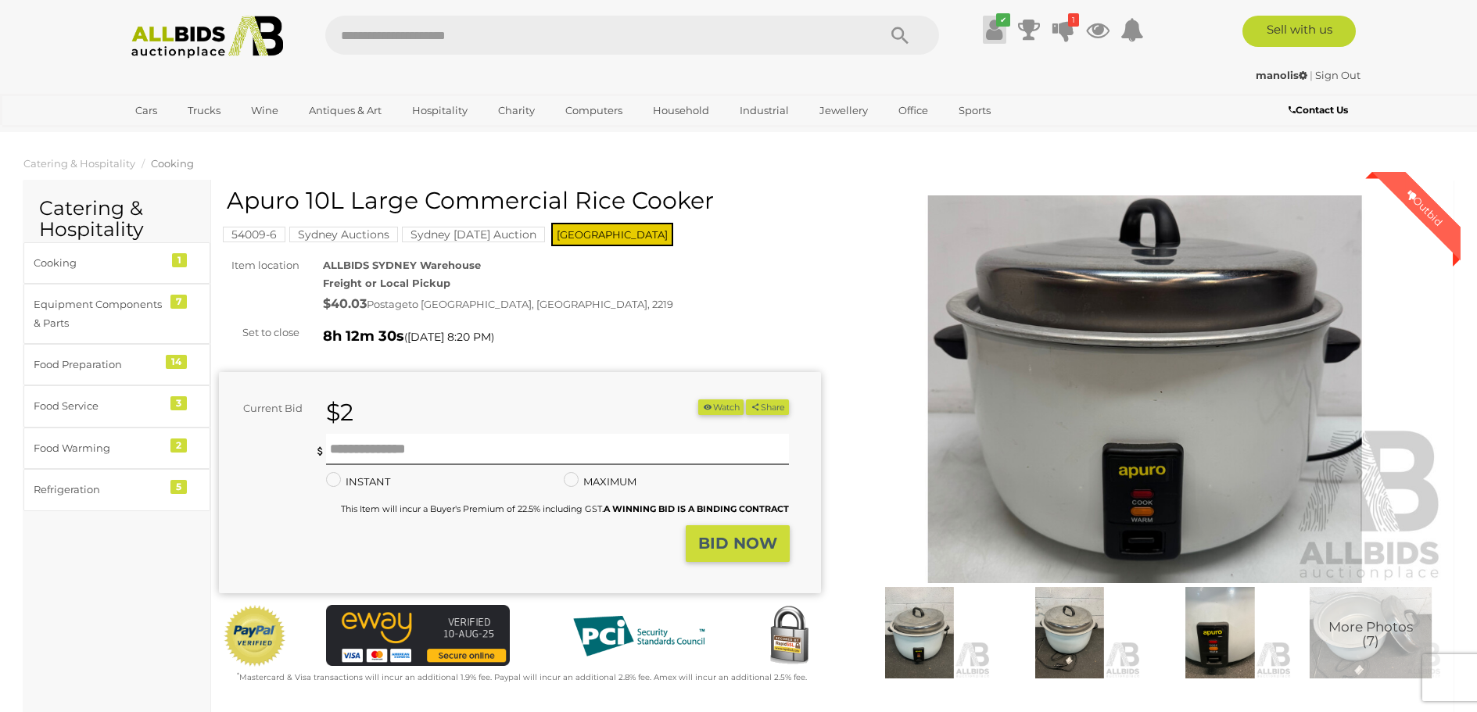
click at [994, 22] on icon at bounding box center [994, 30] width 16 height 28
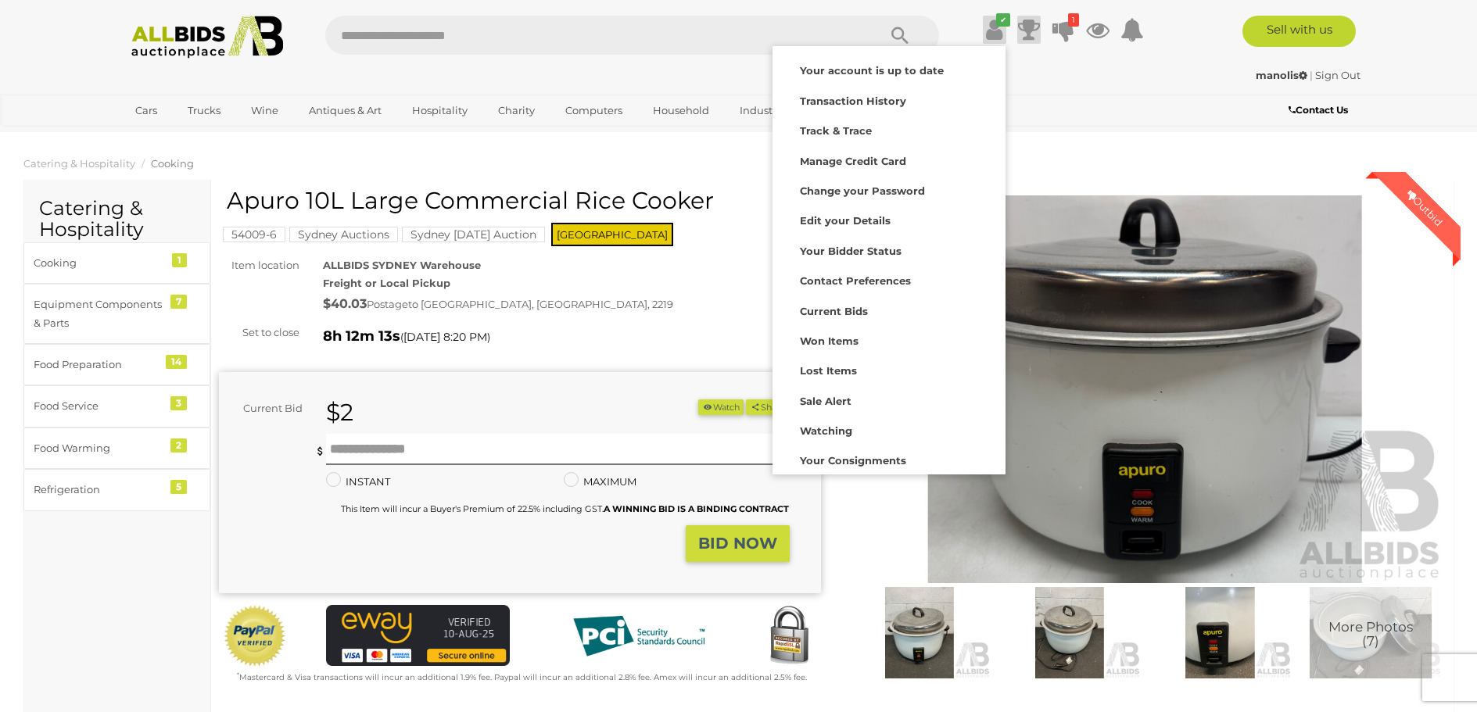
click at [1022, 27] on icon at bounding box center [1029, 30] width 22 height 28
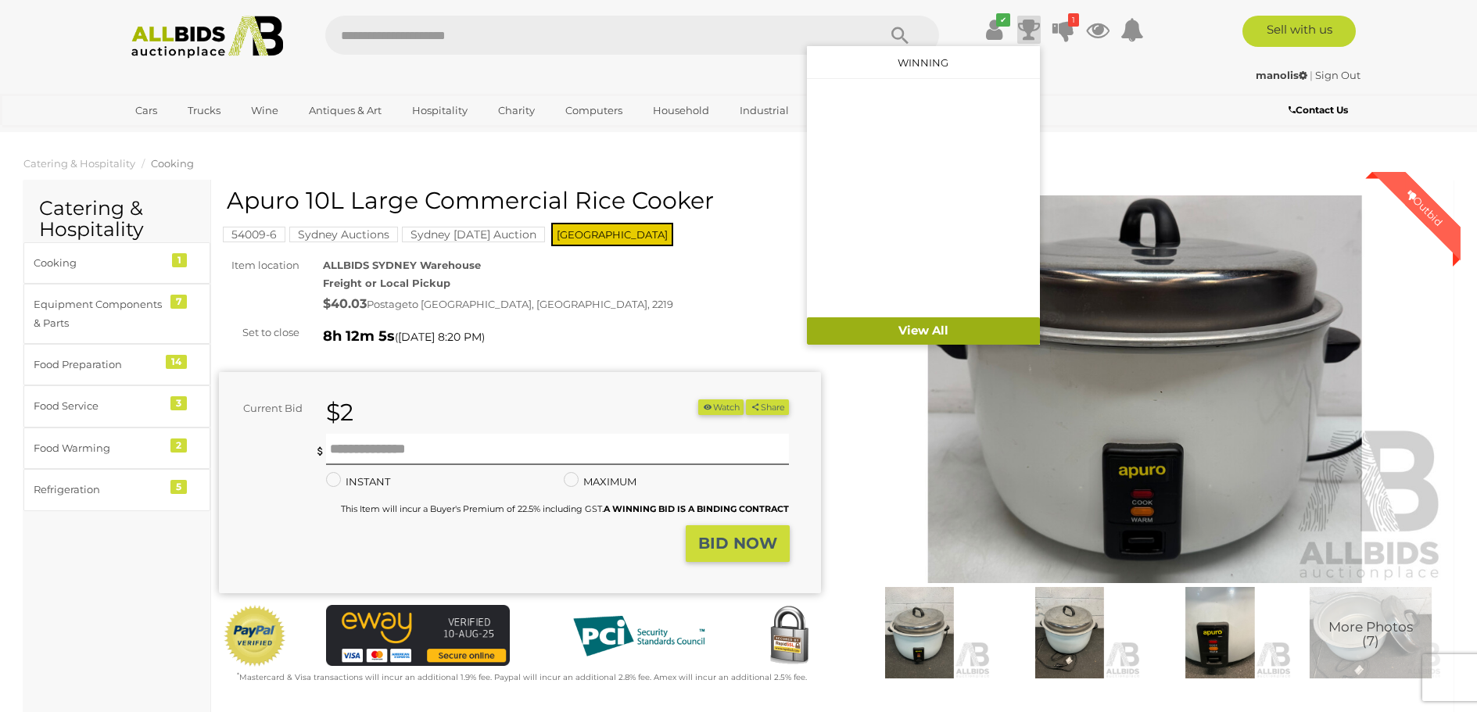
click at [935, 331] on link "View All" at bounding box center [923, 330] width 233 height 27
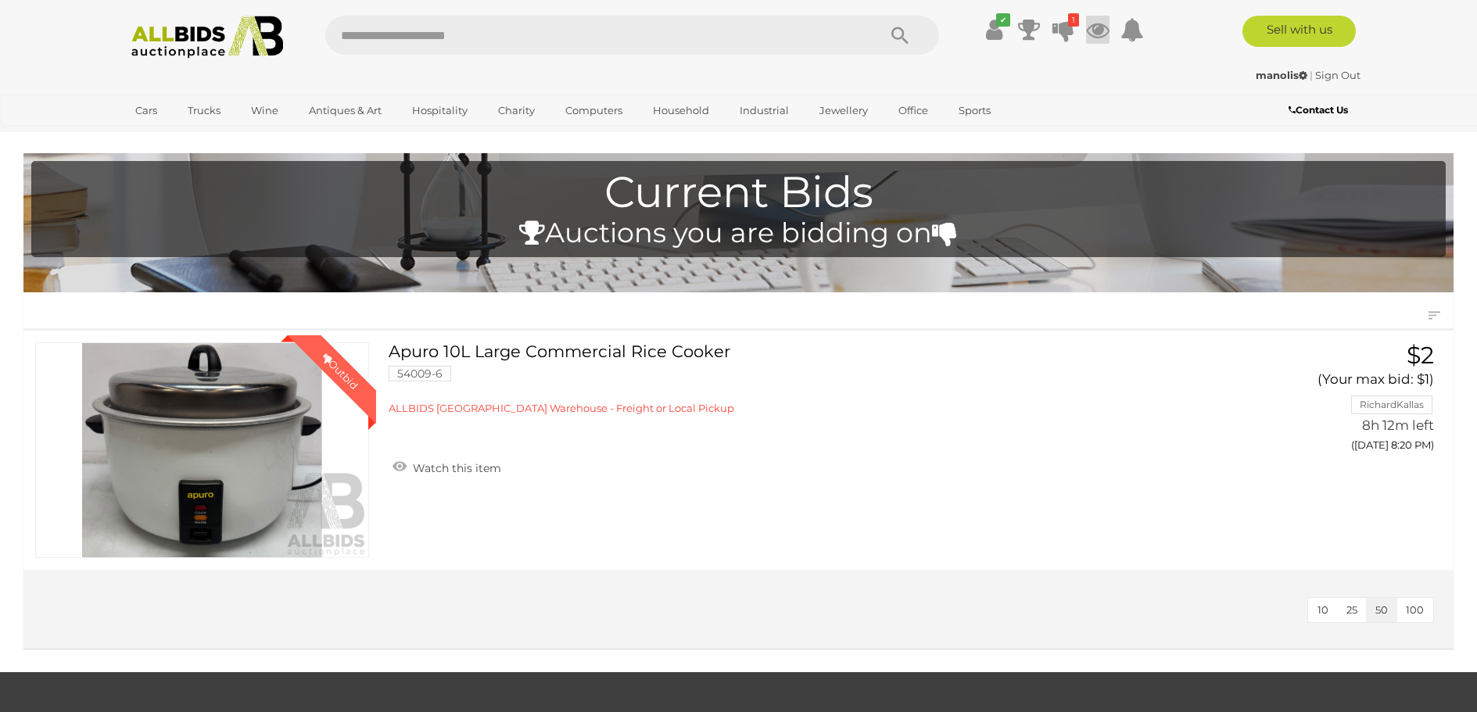
click at [1099, 29] on icon at bounding box center [1097, 30] width 23 height 28
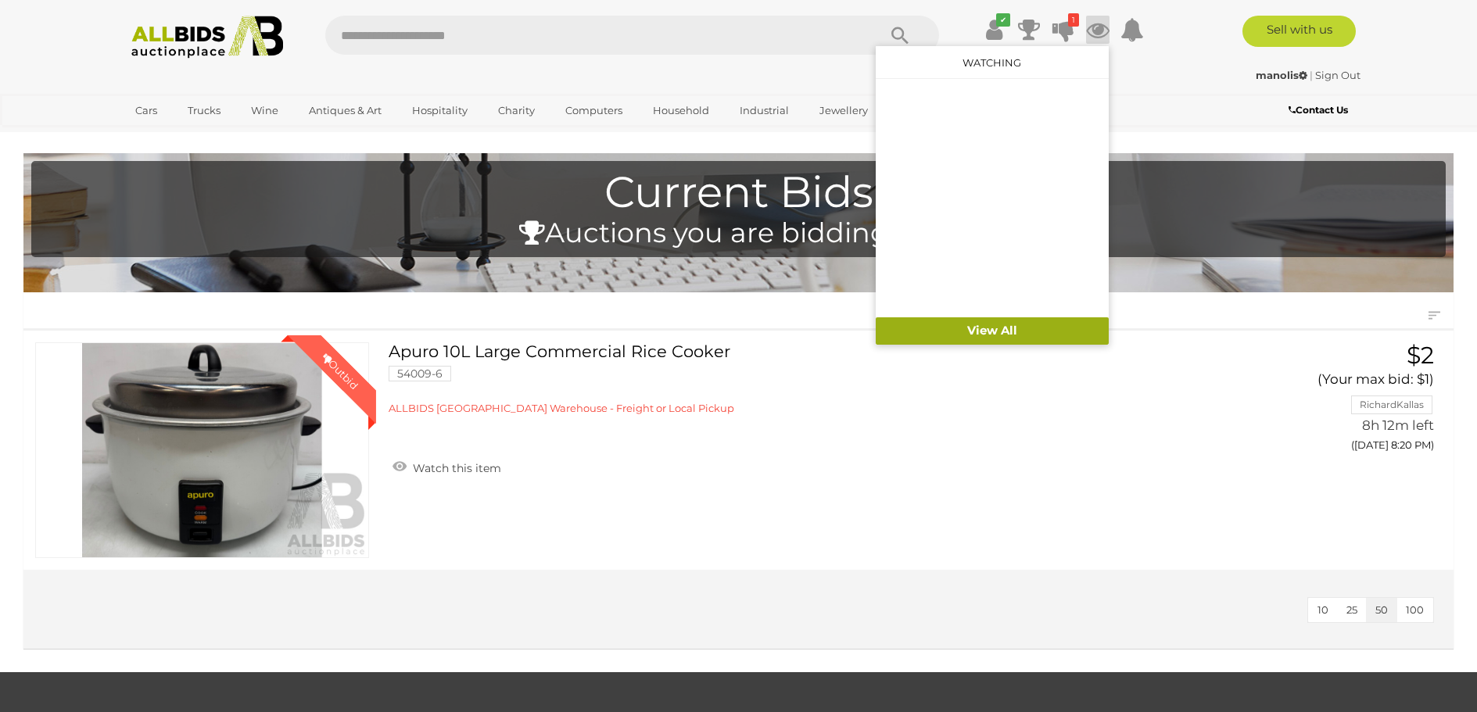
click at [982, 329] on link "View All" at bounding box center [991, 330] width 233 height 27
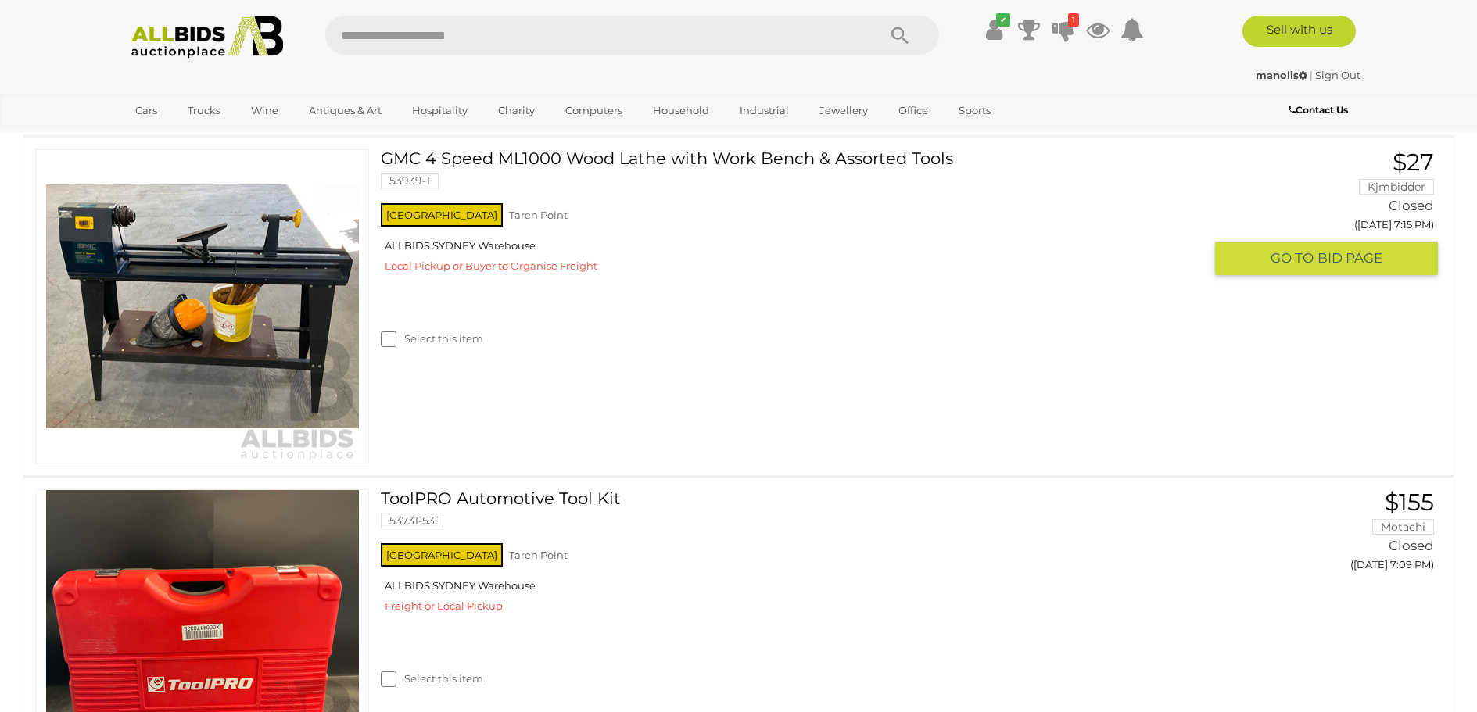
scroll to position [313, 0]
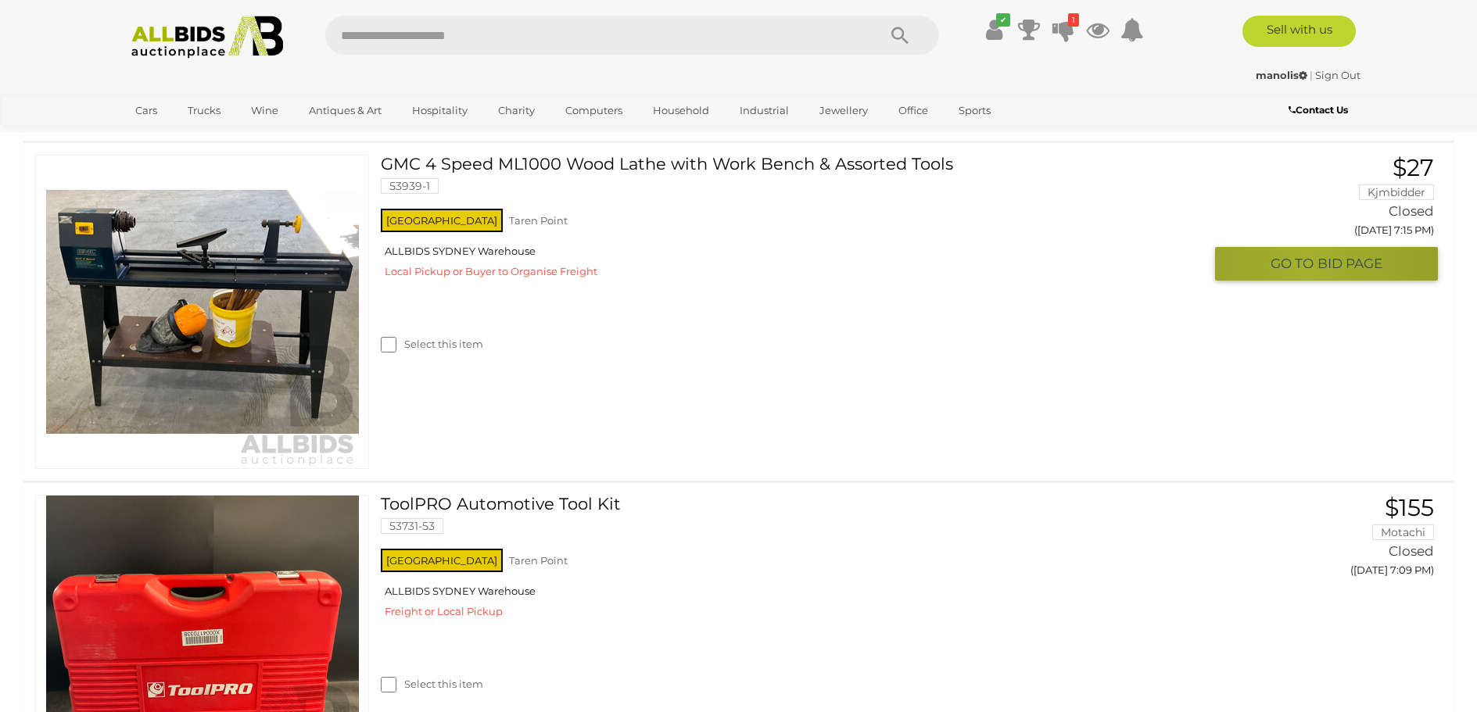
click at [1307, 265] on span "GO TO" at bounding box center [1293, 264] width 47 height 18
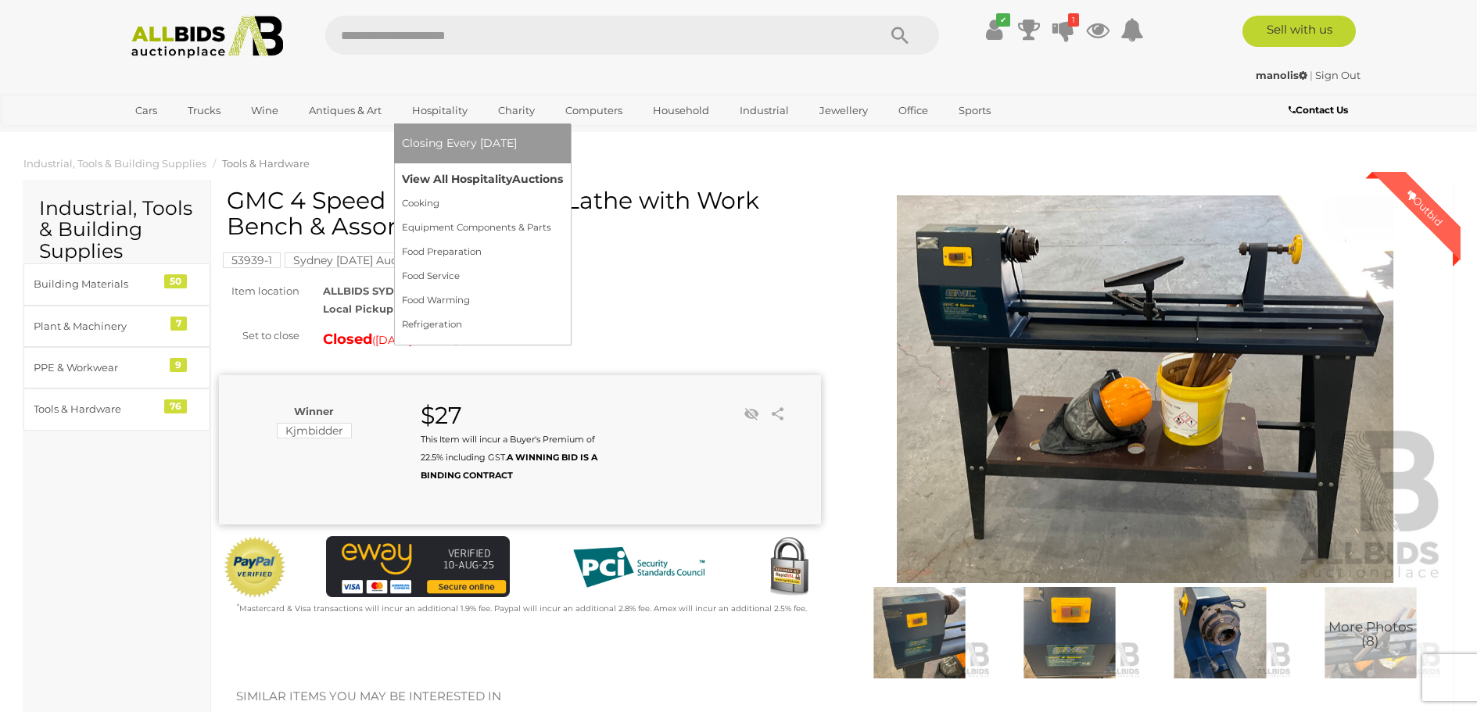
click at [465, 181] on link "View All Hospitality Auctions" at bounding box center [482, 179] width 161 height 24
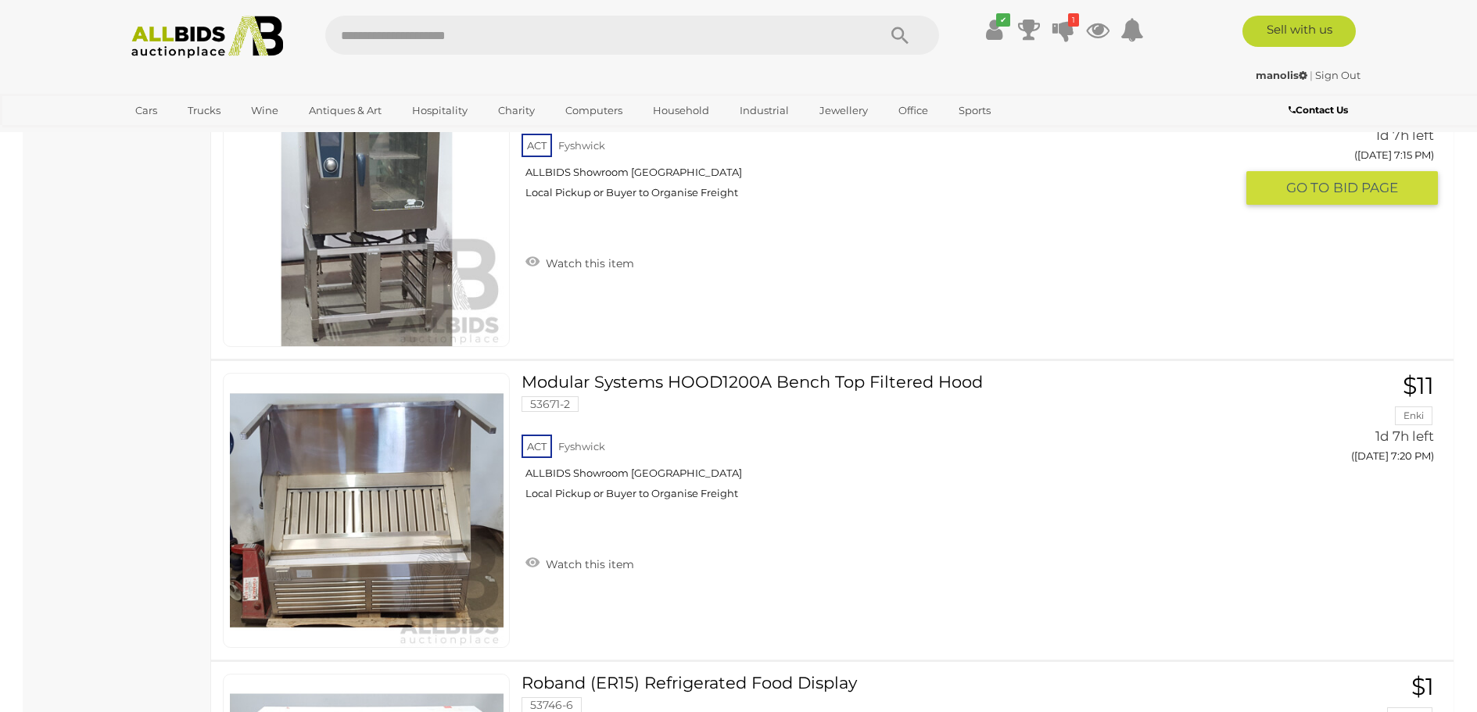
scroll to position [2102, 0]
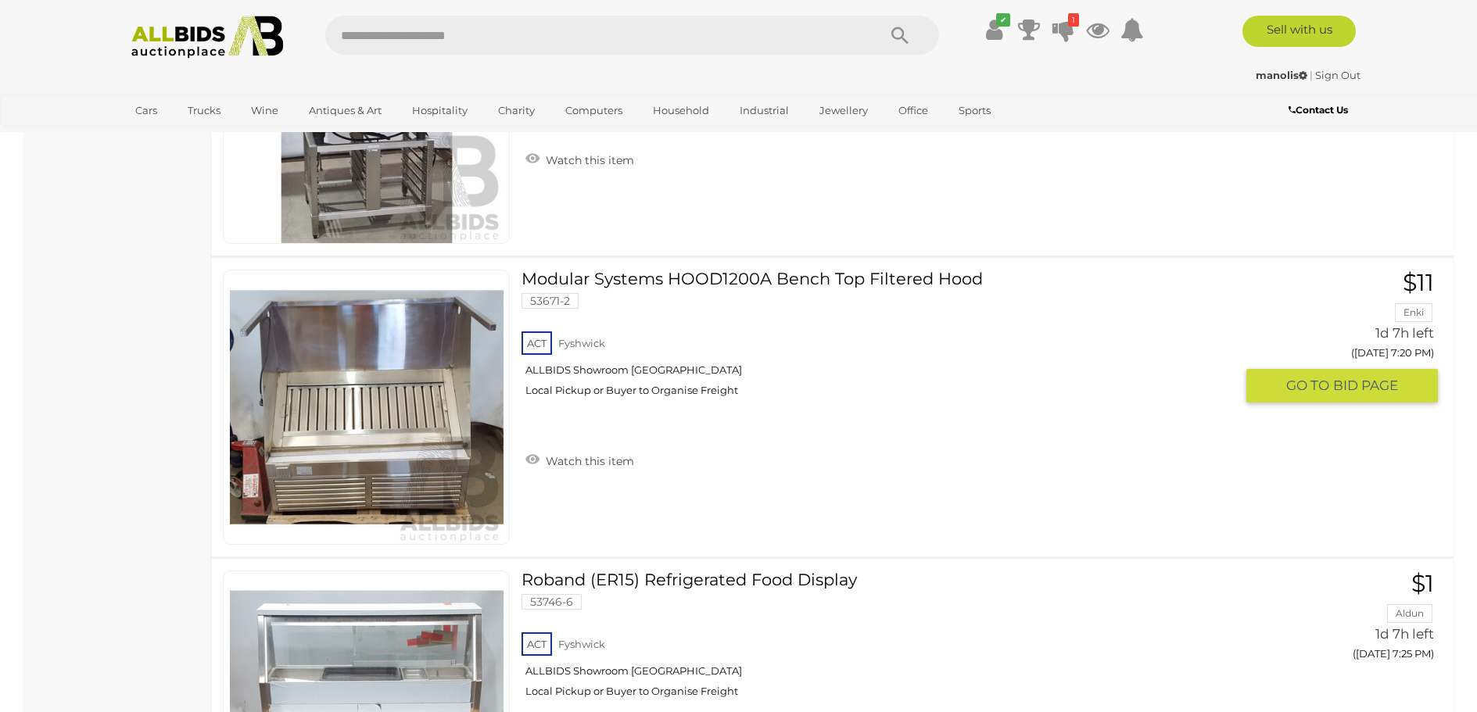
click at [432, 395] on link at bounding box center [366, 407] width 287 height 275
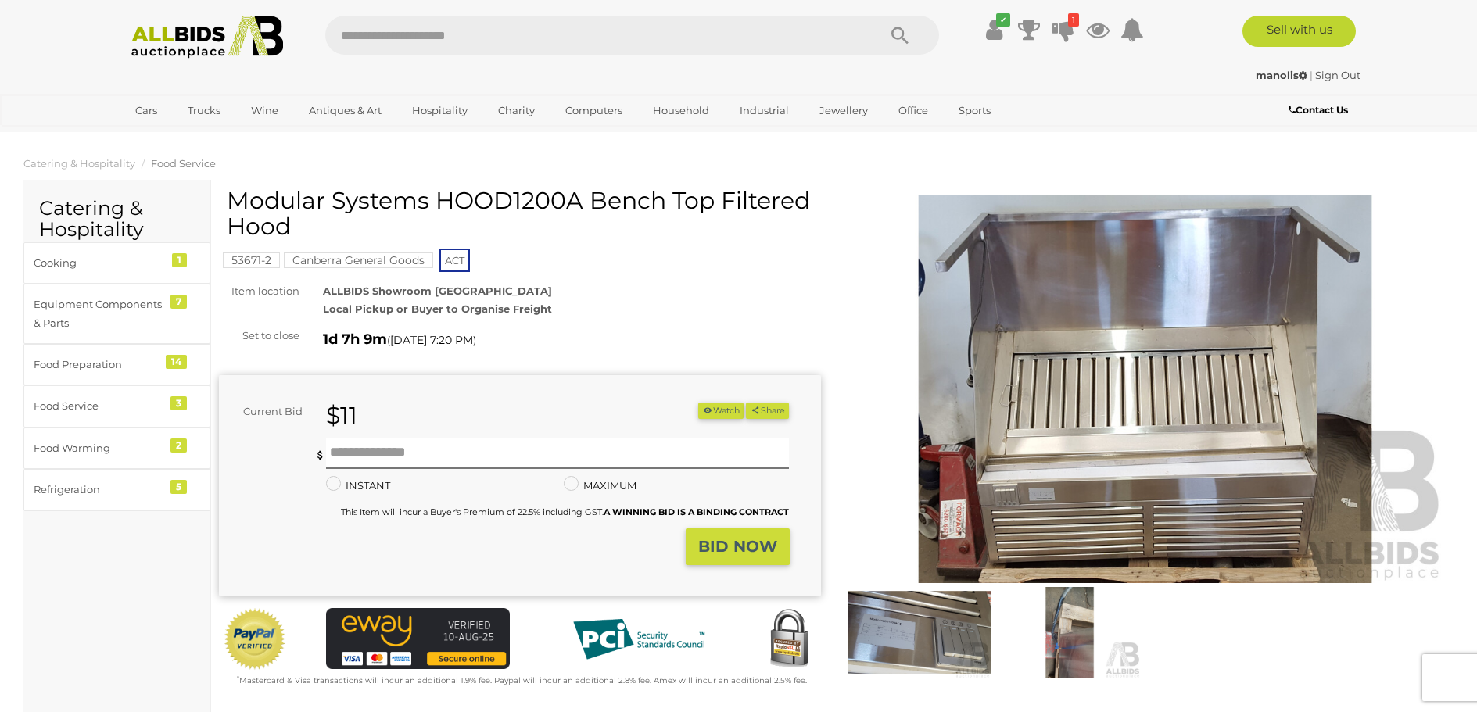
click at [1101, 405] on img at bounding box center [1145, 389] width 602 height 388
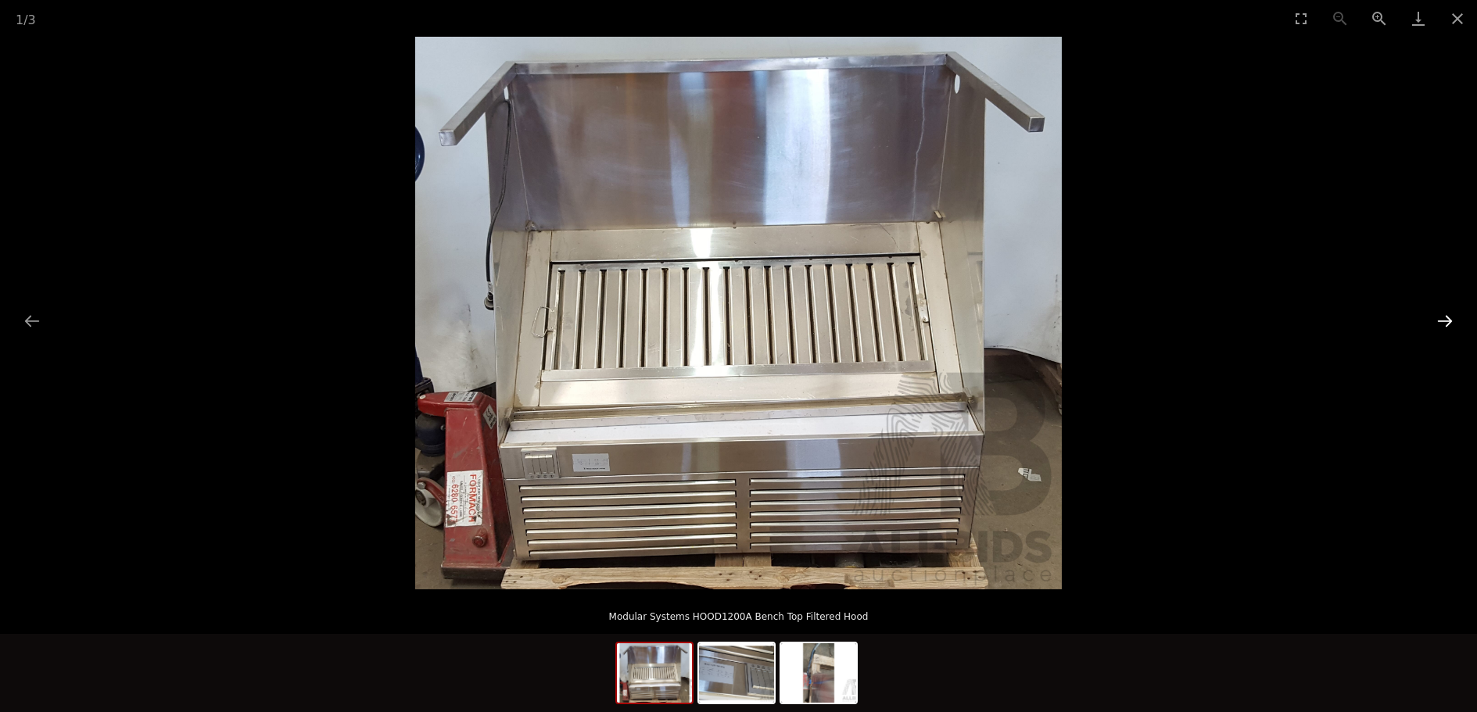
click at [1448, 317] on button "Next slide" at bounding box center [1444, 321] width 33 height 30
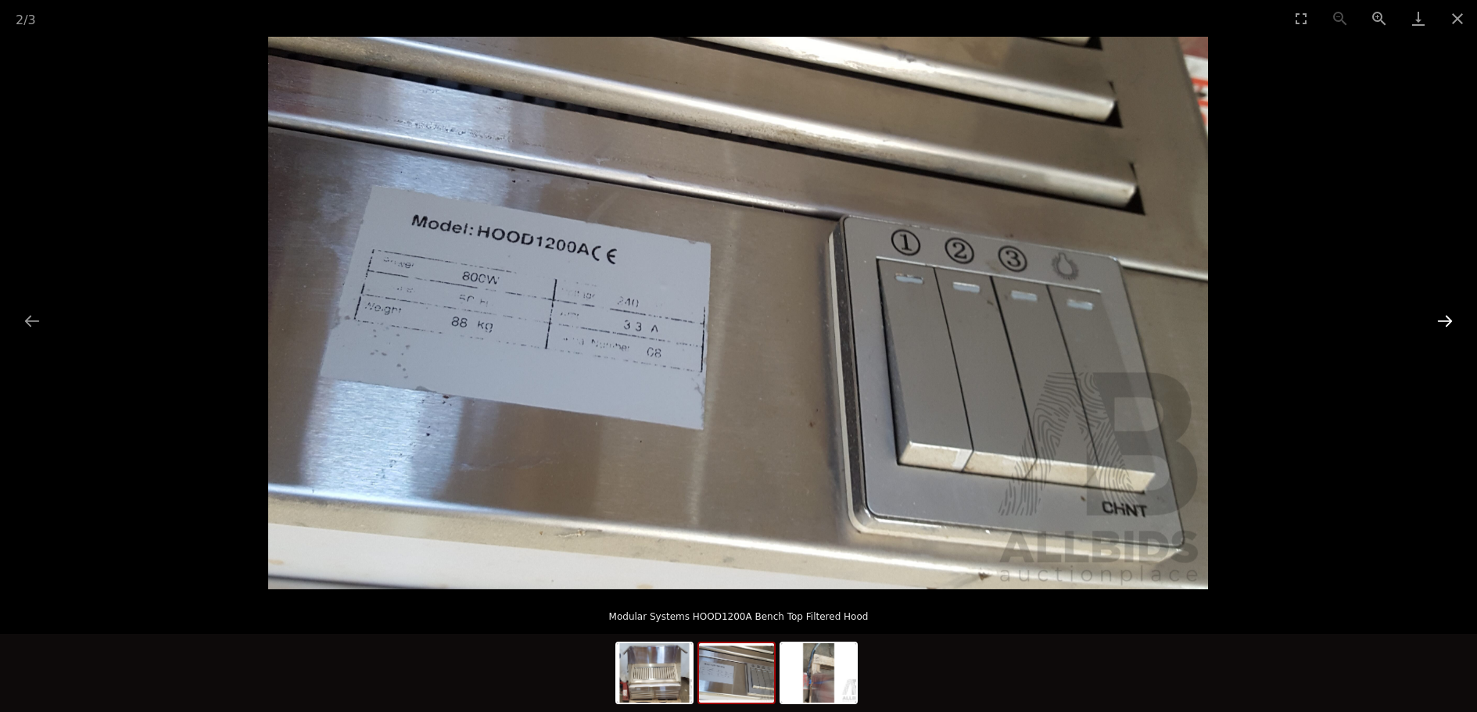
click at [1448, 317] on button "Next slide" at bounding box center [1444, 321] width 33 height 30
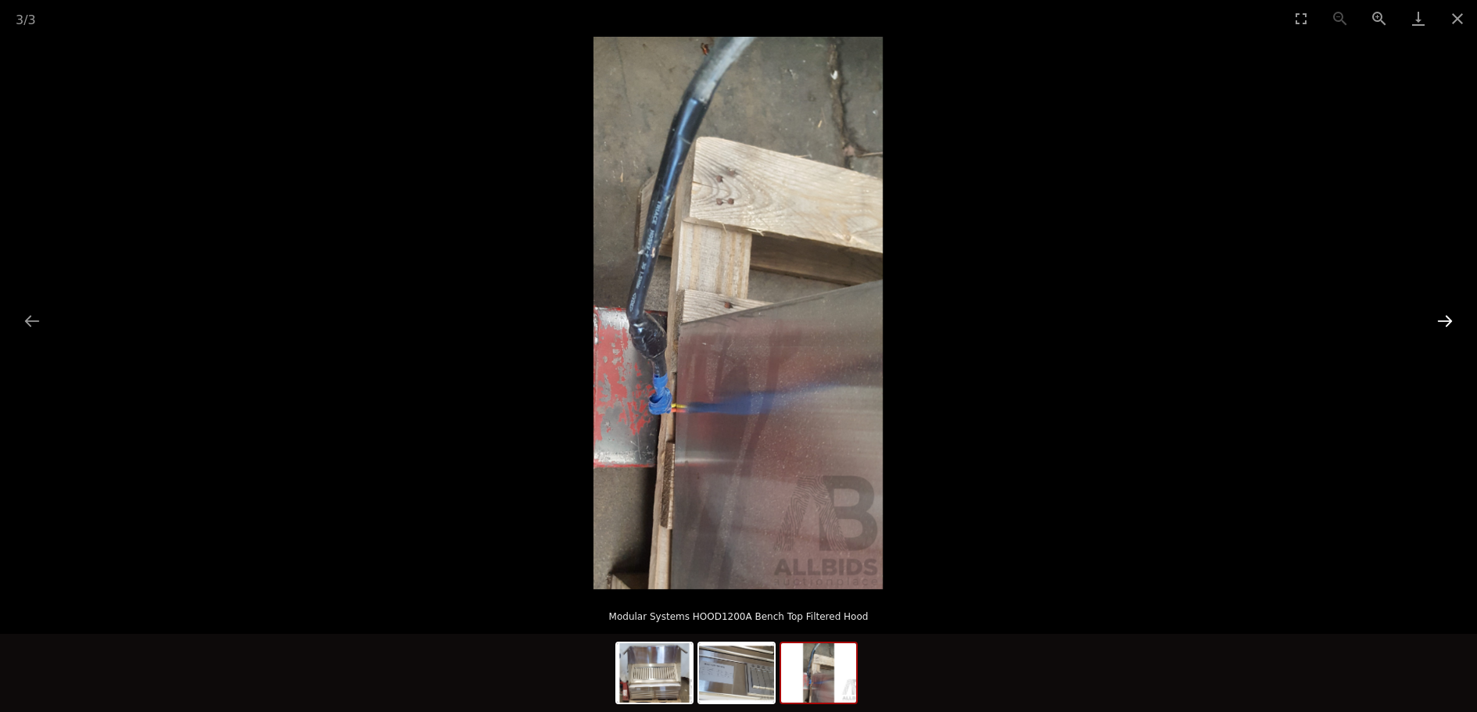
click at [1448, 317] on button "Next slide" at bounding box center [1444, 321] width 33 height 30
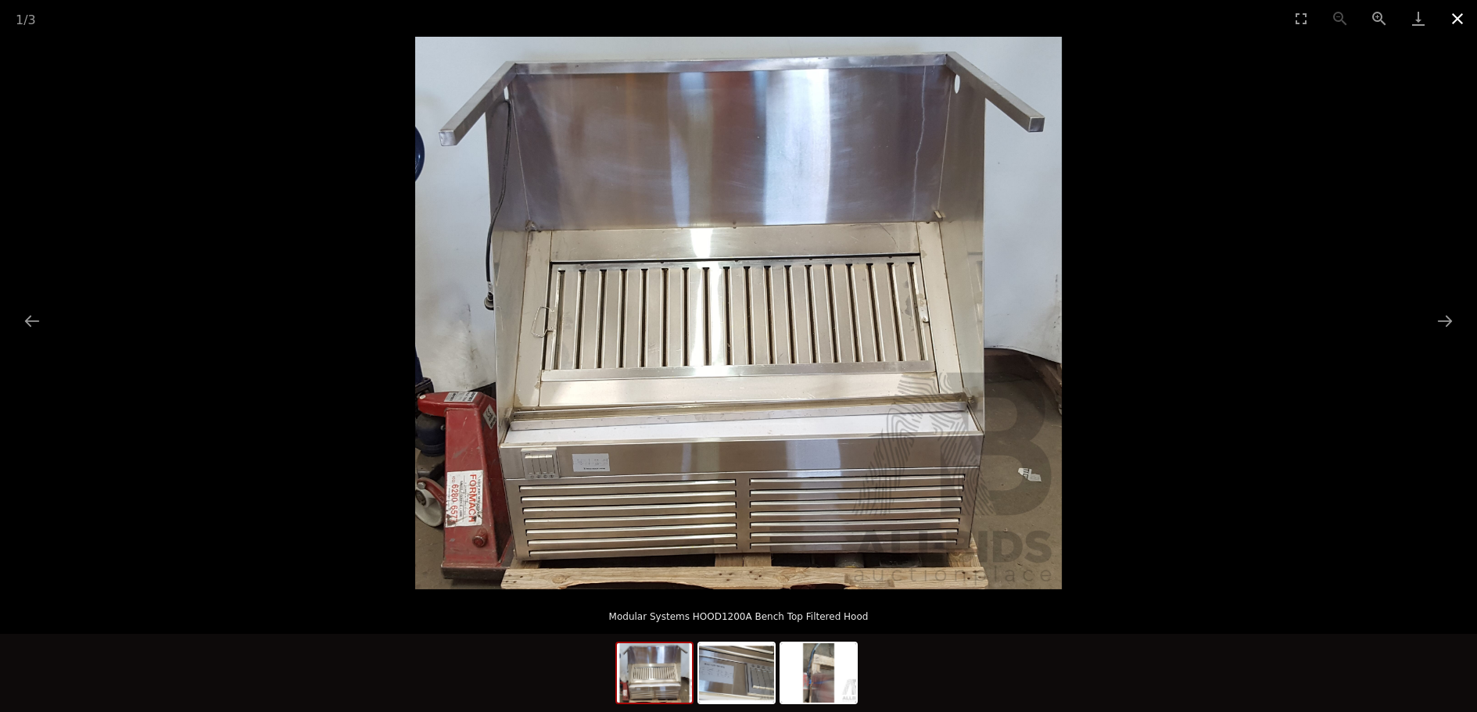
click at [1455, 20] on button "Close gallery" at bounding box center [1457, 18] width 39 height 37
